Goal: Find specific page/section: Find specific page/section

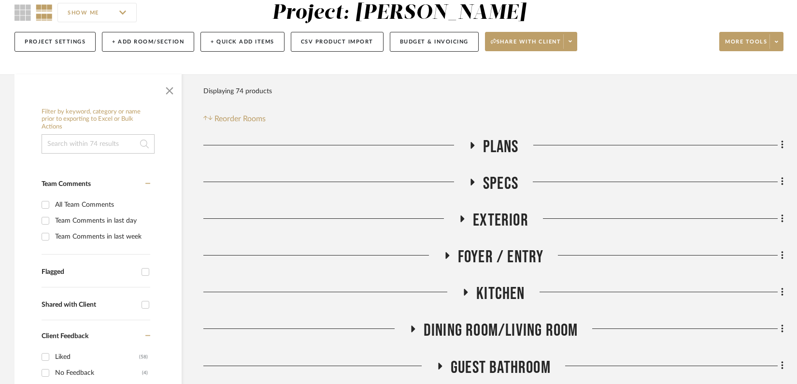
scroll to position [94, 0]
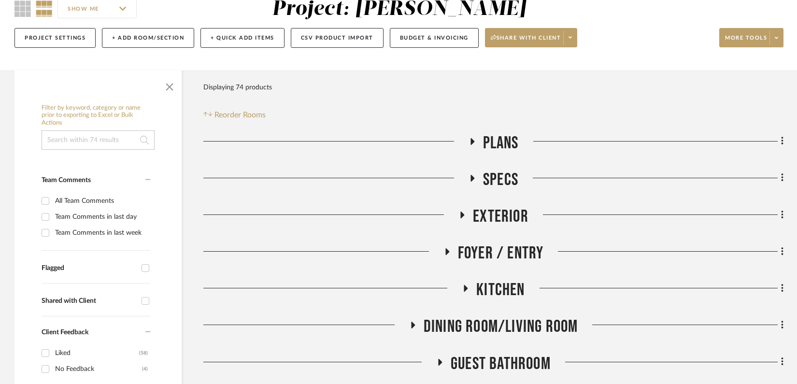
click at [467, 289] on icon at bounding box center [466, 288] width 12 height 7
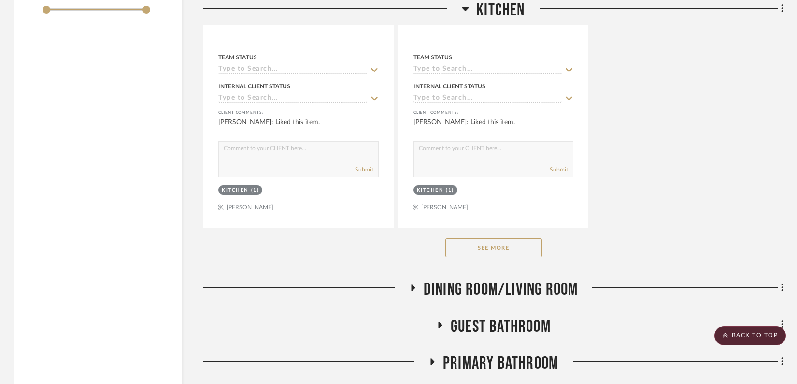
scroll to position [1472, 0]
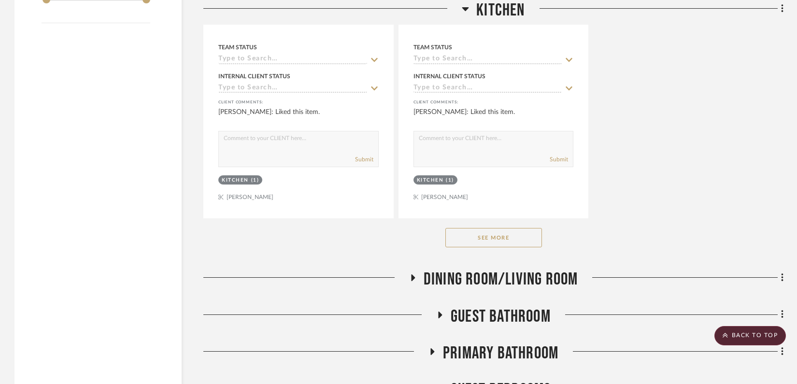
click at [506, 250] on div "See More" at bounding box center [493, 237] width 580 height 39
click at [512, 238] on button "See More" at bounding box center [493, 237] width 97 height 19
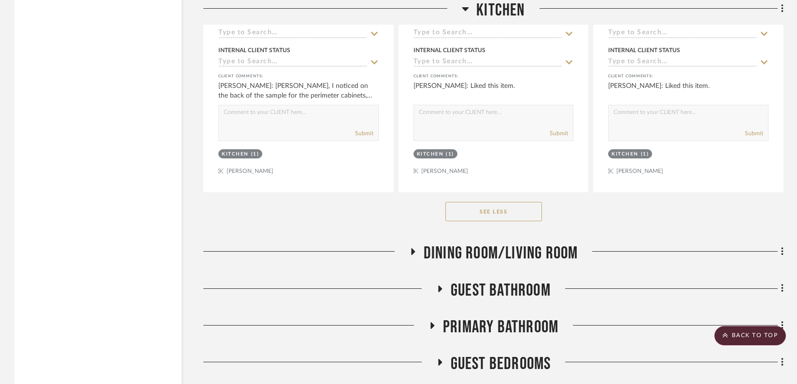
scroll to position [2408, 0]
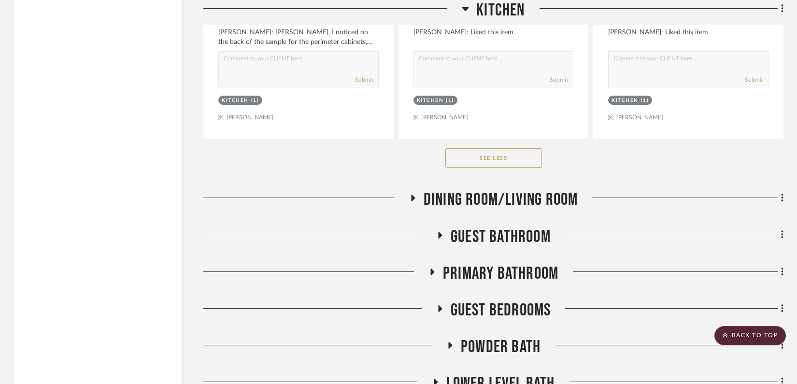
click at [442, 234] on icon at bounding box center [440, 234] width 12 height 7
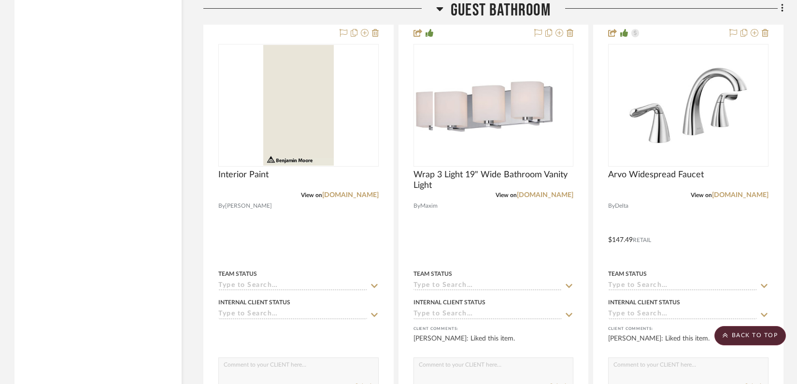
scroll to position [3101, 0]
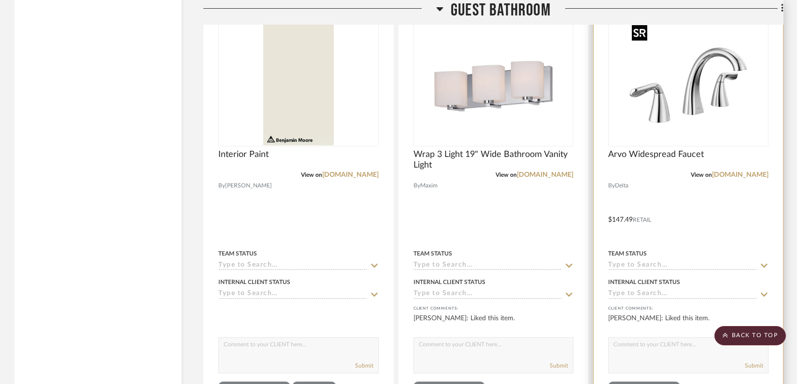
click at [732, 96] on img "0" at bounding box center [688, 85] width 121 height 121
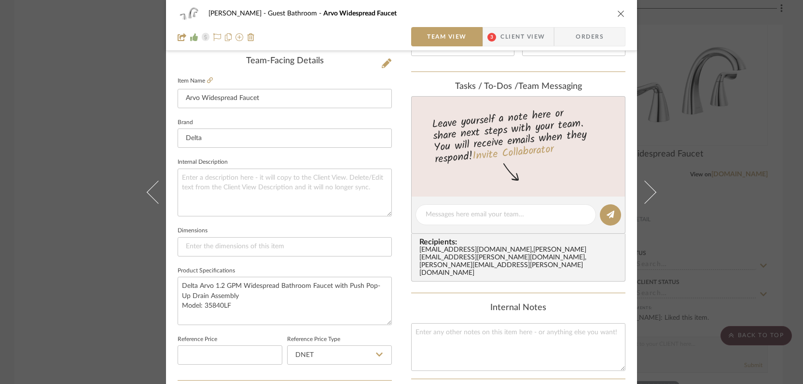
scroll to position [246, 0]
click at [69, 272] on div "[PERSON_NAME] Guest Bathroom Arvo Widespread Faucet Team View 3 Client View Ord…" at bounding box center [401, 192] width 803 height 384
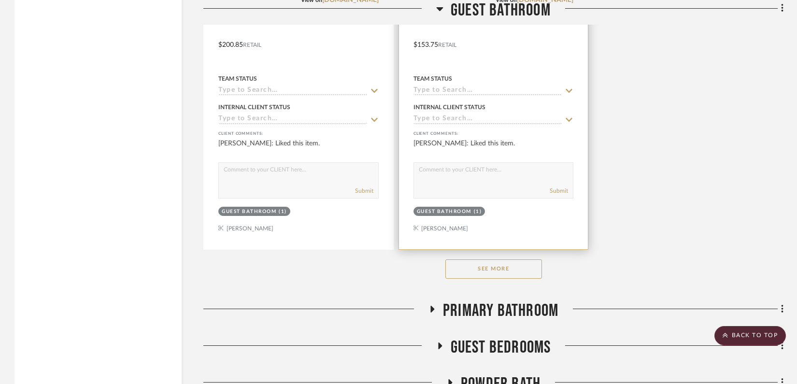
scroll to position [3826, 0]
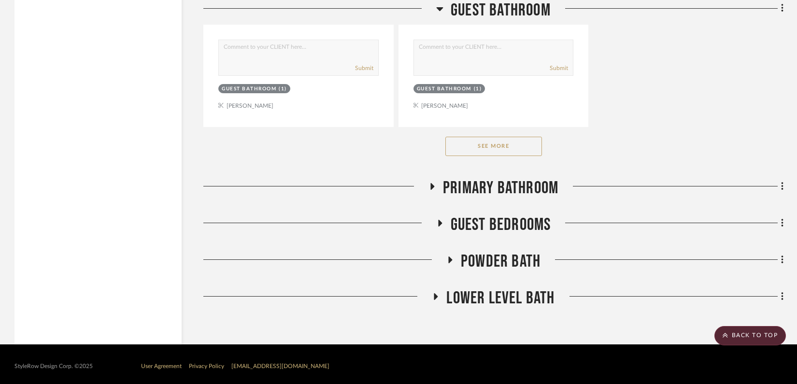
click at [483, 145] on button "See More" at bounding box center [493, 146] width 97 height 19
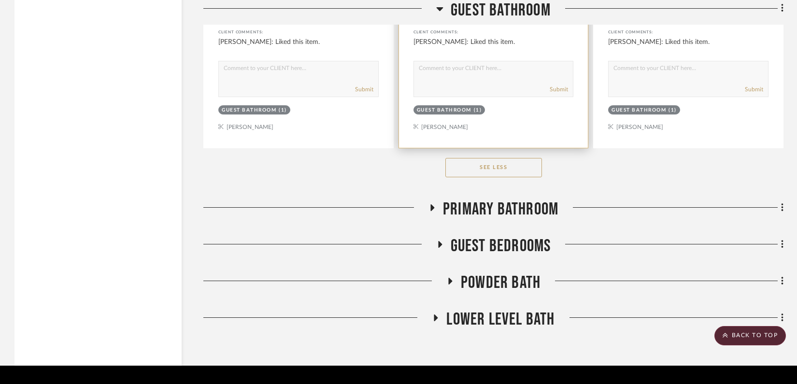
scroll to position [4234, 0]
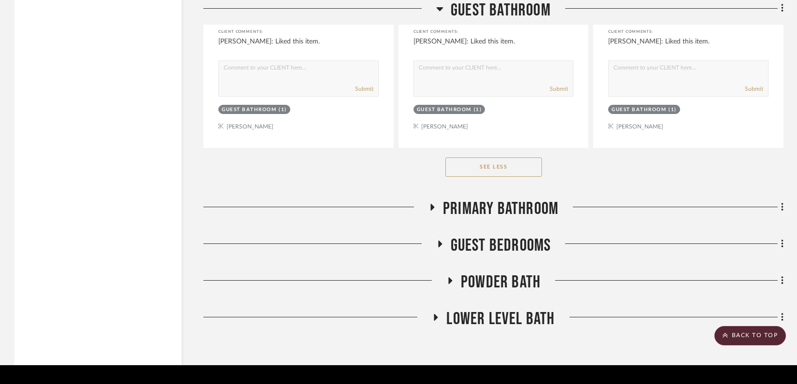
click at [434, 204] on icon at bounding box center [432, 206] width 12 height 7
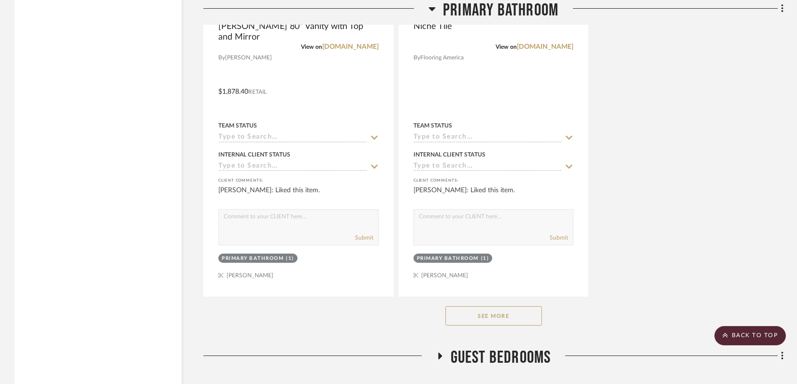
scroll to position [5494, 0]
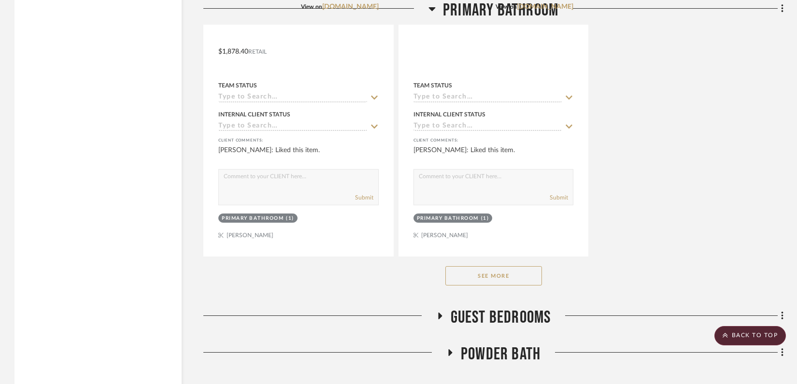
click at [478, 266] on button "See More" at bounding box center [493, 275] width 97 height 19
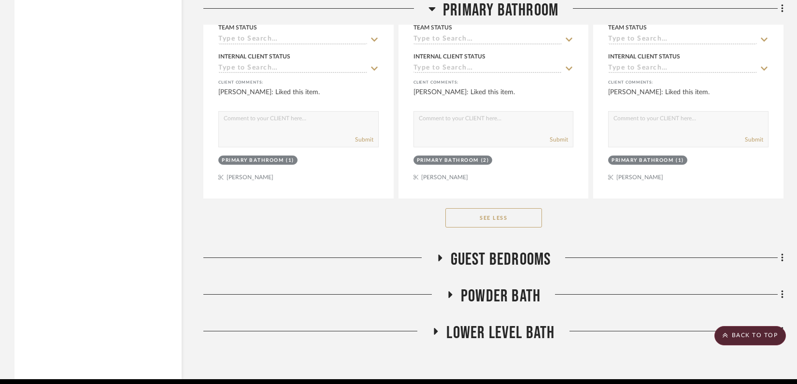
scroll to position [6440, 0]
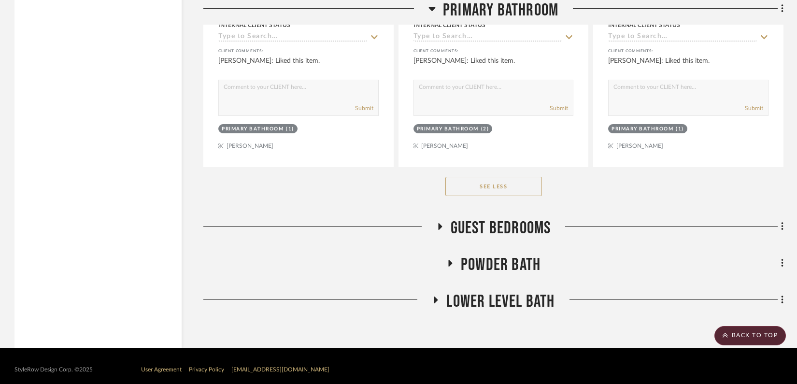
click at [453, 260] on icon at bounding box center [450, 263] width 12 height 7
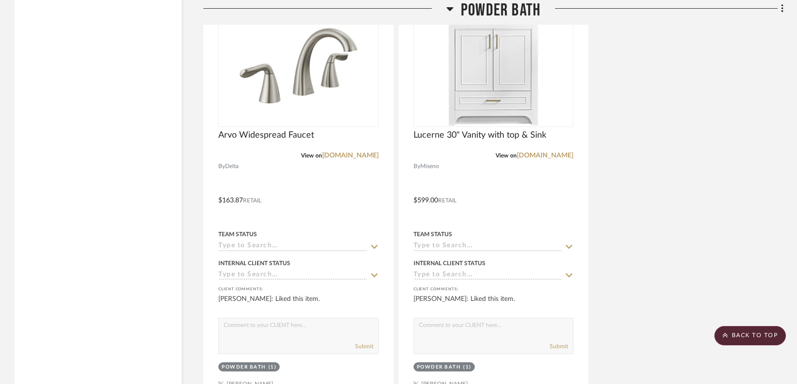
scroll to position [7304, 0]
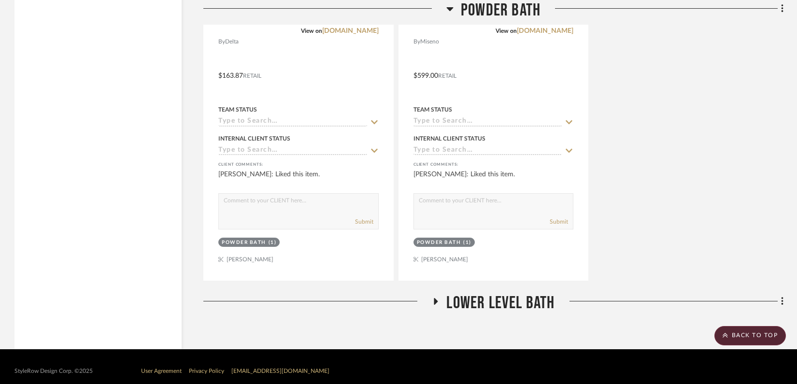
click at [436, 298] on icon at bounding box center [436, 301] width 4 height 7
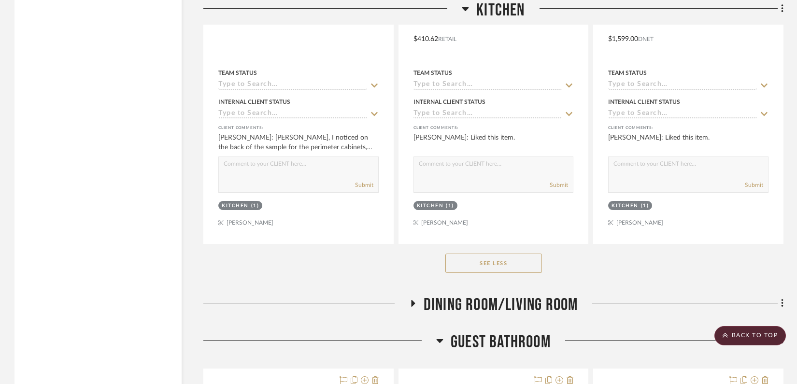
scroll to position [2441, 0]
